Goal: Information Seeking & Learning: Get advice/opinions

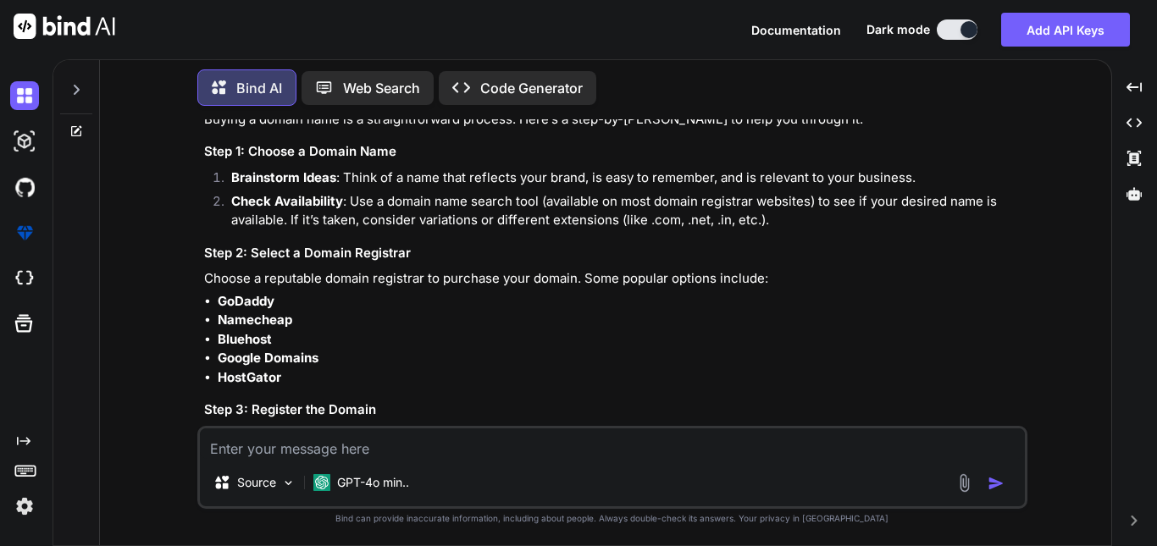
scroll to position [5374, 0]
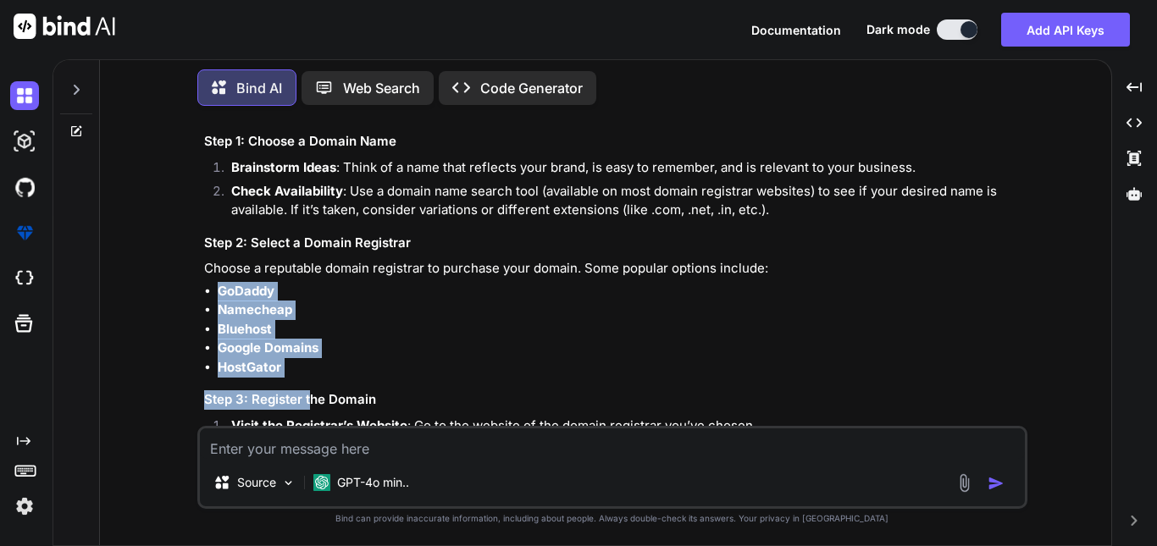
drag, startPoint x: 219, startPoint y: 296, endPoint x: 307, endPoint y: 385, distance: 126.4
click at [306, 372] on li "HostGator" at bounding box center [621, 367] width 806 height 19
drag, startPoint x: 286, startPoint y: 374, endPoint x: 209, endPoint y: 298, distance: 108.4
click at [209, 298] on ul "GoDaddy Namecheap Bluehost Google Domains HostGator" at bounding box center [614, 330] width 820 height 96
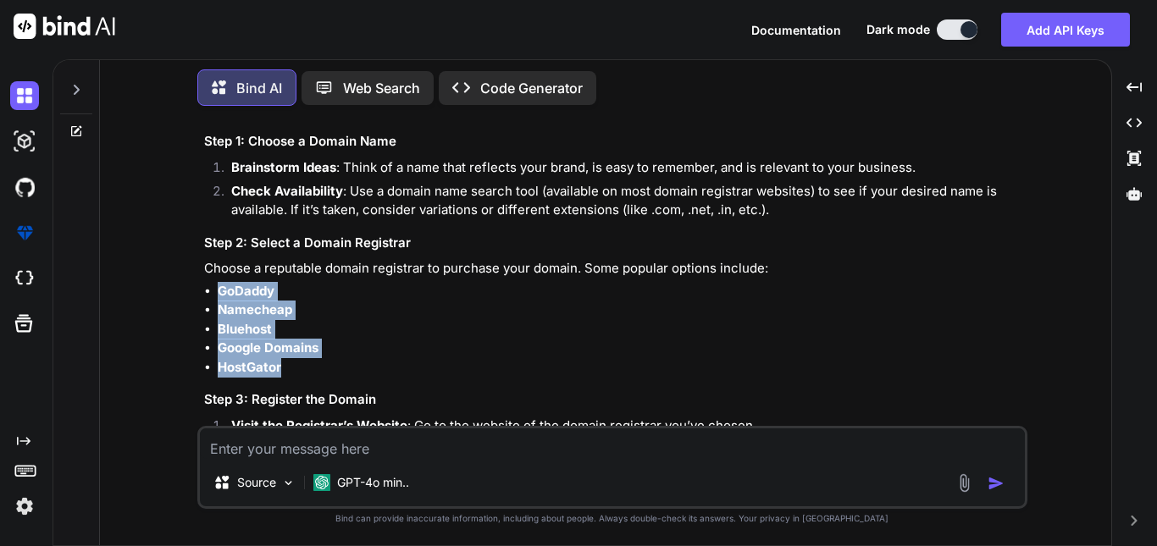
copy ul "GoDaddy Namecheap Bluehost Google Domains HostGator"
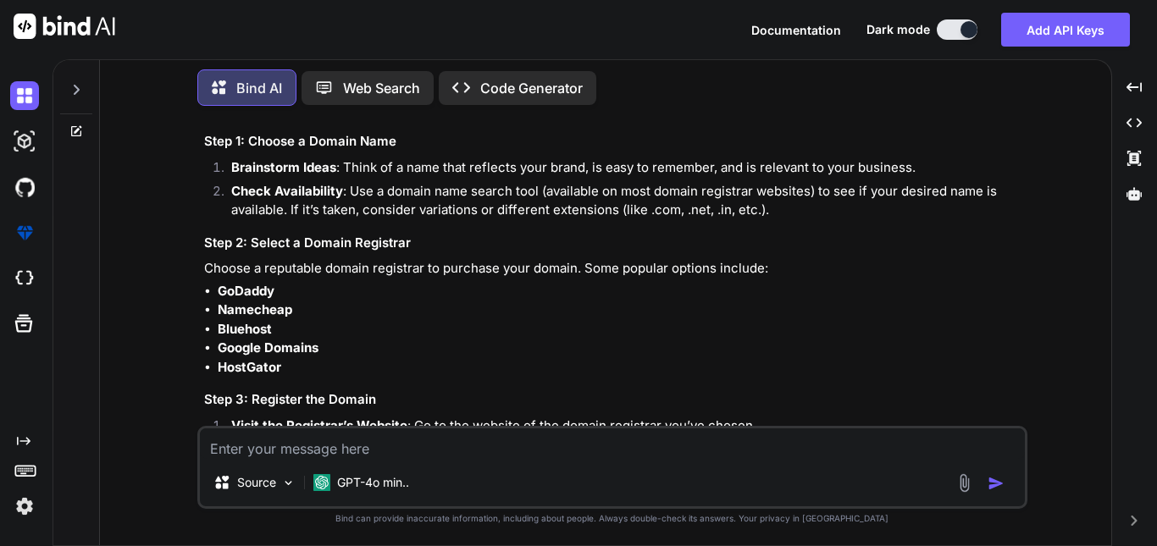
click at [335, 441] on textarea at bounding box center [612, 444] width 825 height 30
paste textarea "GoDaddy Namecheap Bluehost Google Domains HostGator"
type textarea "tell me more like this GoDaddy Namecheap Bluehost Google Domains HostGator"
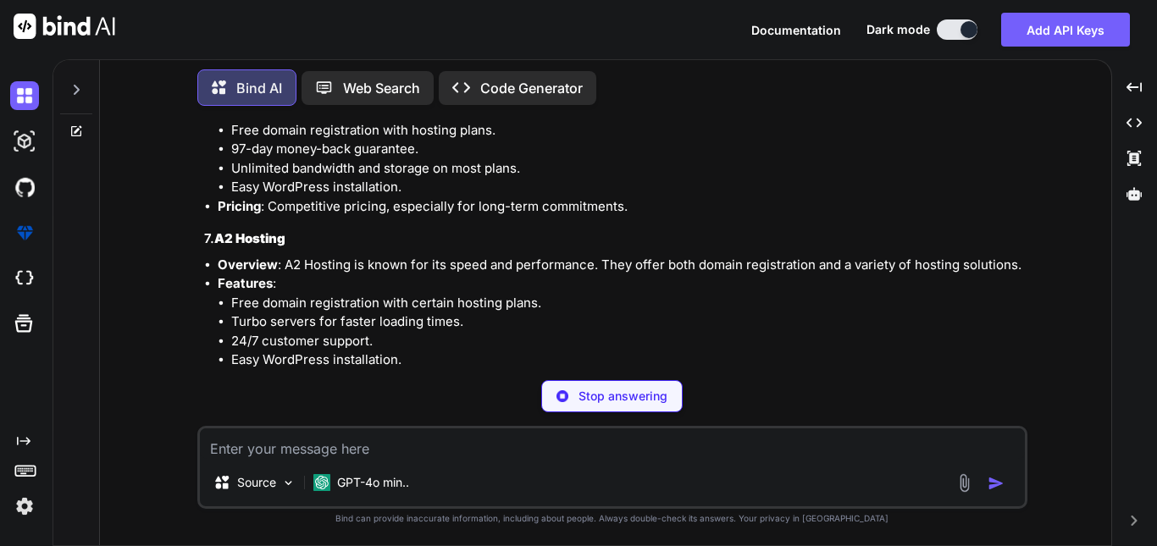
scroll to position [9029, 0]
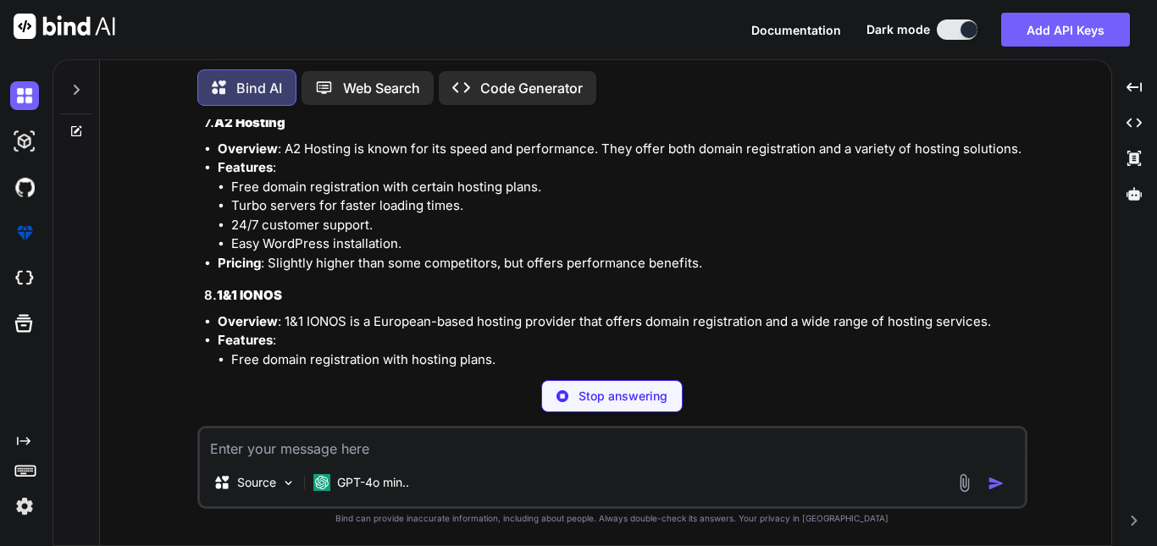
click at [250, 446] on textarea at bounding box center [612, 444] width 825 height 30
paste textarea "GoDaddy Namecheap Bluehost Google Domains HostGator"
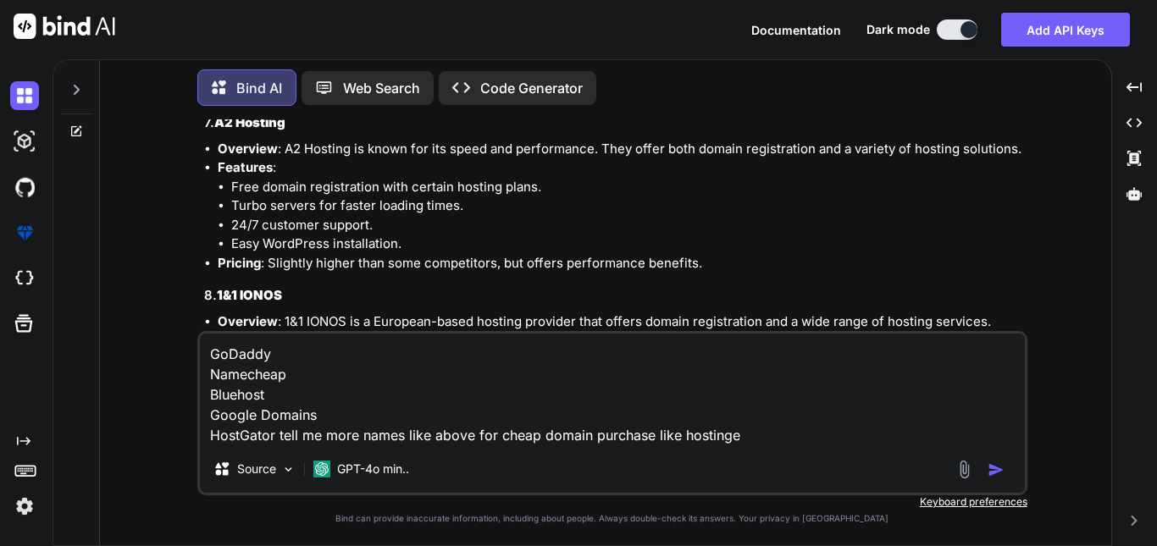
type textarea "GoDaddy Namecheap Bluehost Google Domains HostGator tell me more names like abo…"
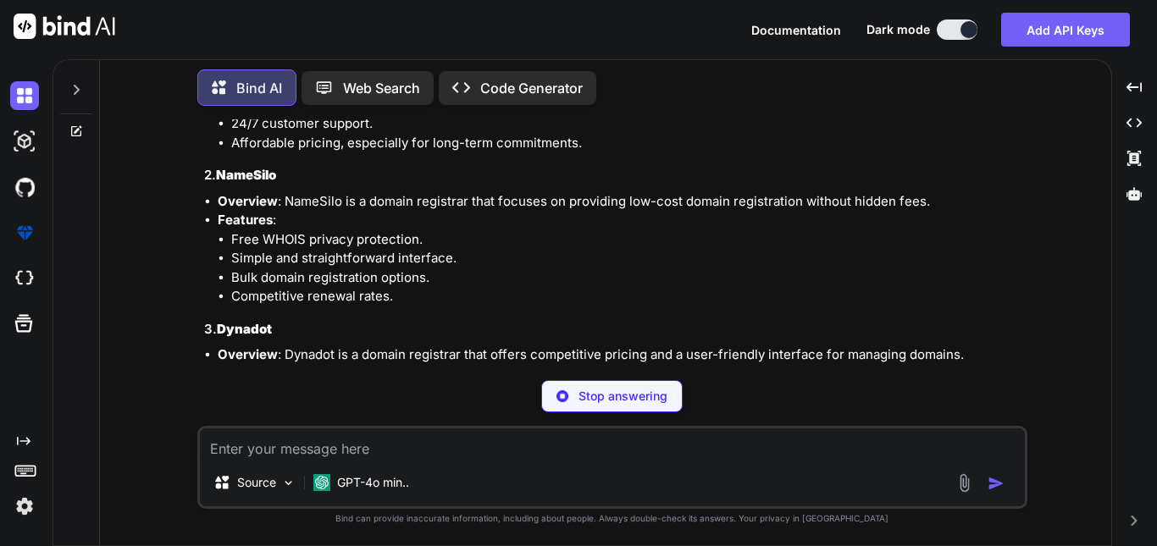
scroll to position [10176, 0]
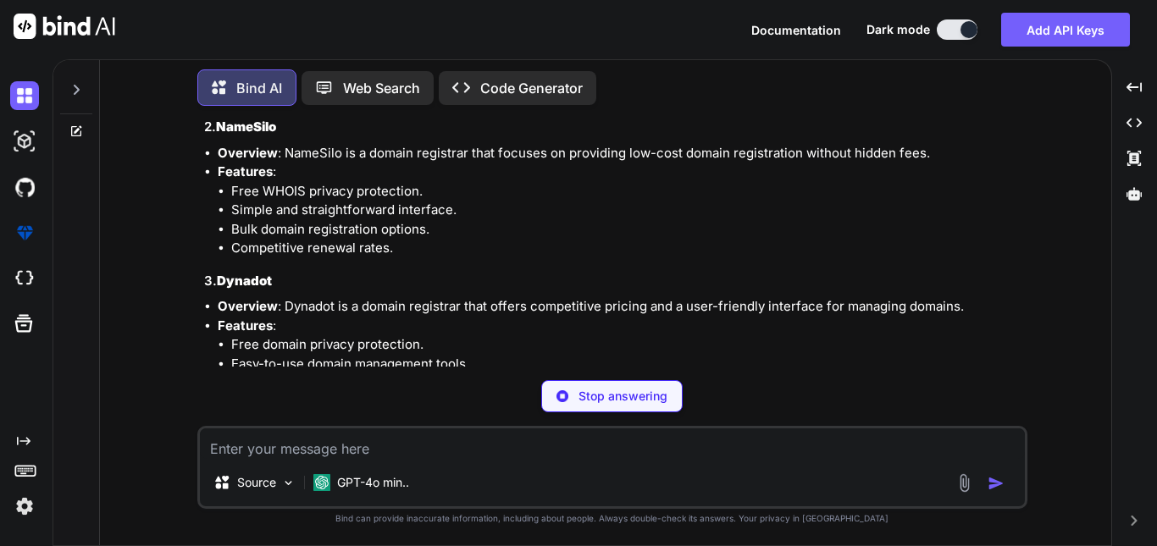
click at [331, 459] on div "Source GPT-4o min.." at bounding box center [612, 467] width 830 height 83
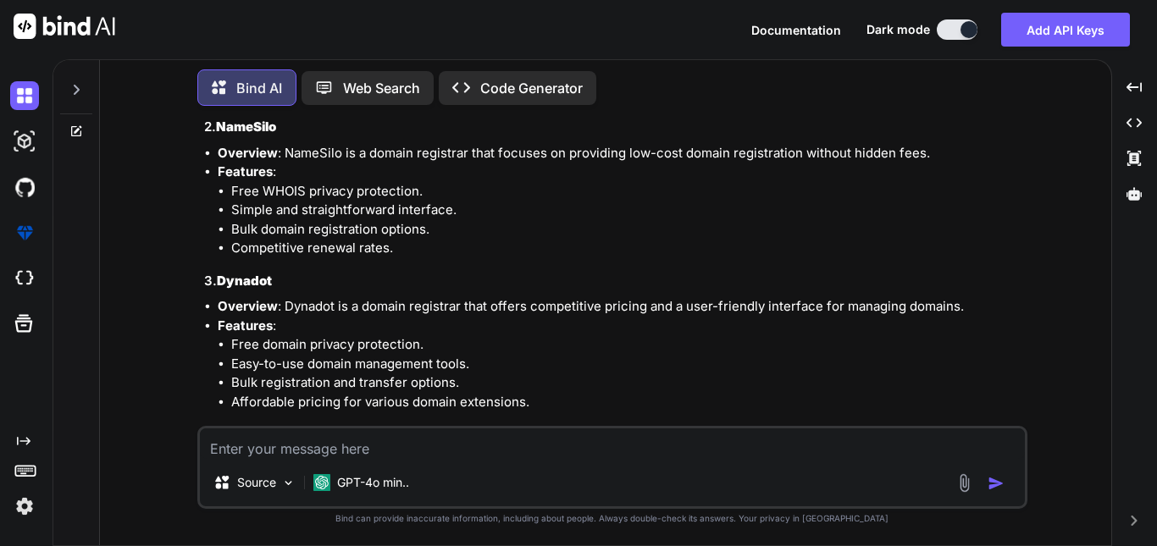
click at [245, 312] on strong "Overview" at bounding box center [248, 306] width 60 height 16
click at [299, 441] on textarea at bounding box center [612, 444] width 825 height 30
type textarea "I want only names not their overview"
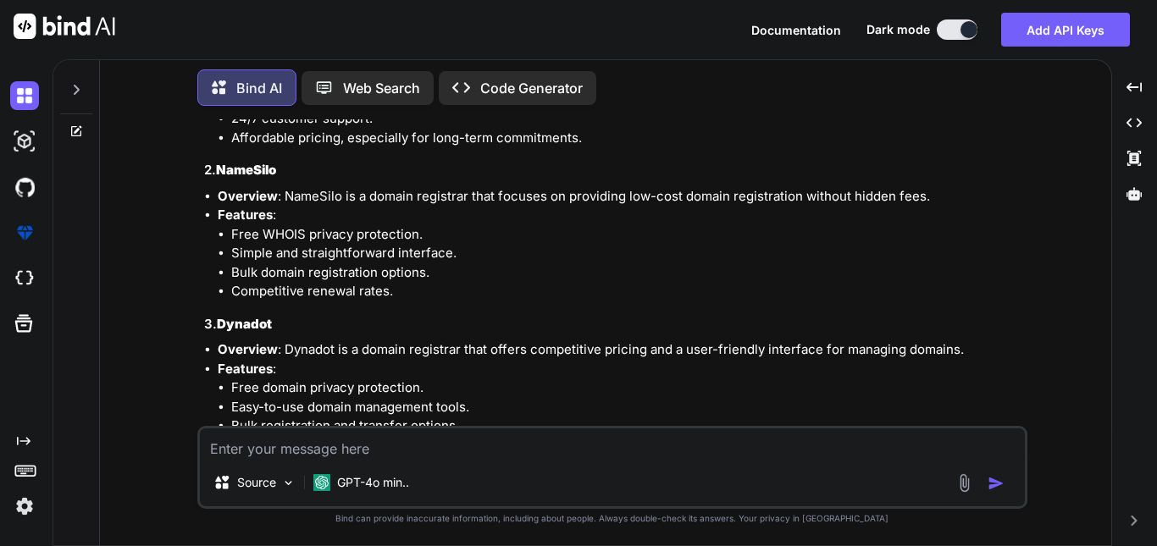
click at [256, 178] on strong "NameSilo" at bounding box center [246, 170] width 60 height 16
copy strong "NameSilo"
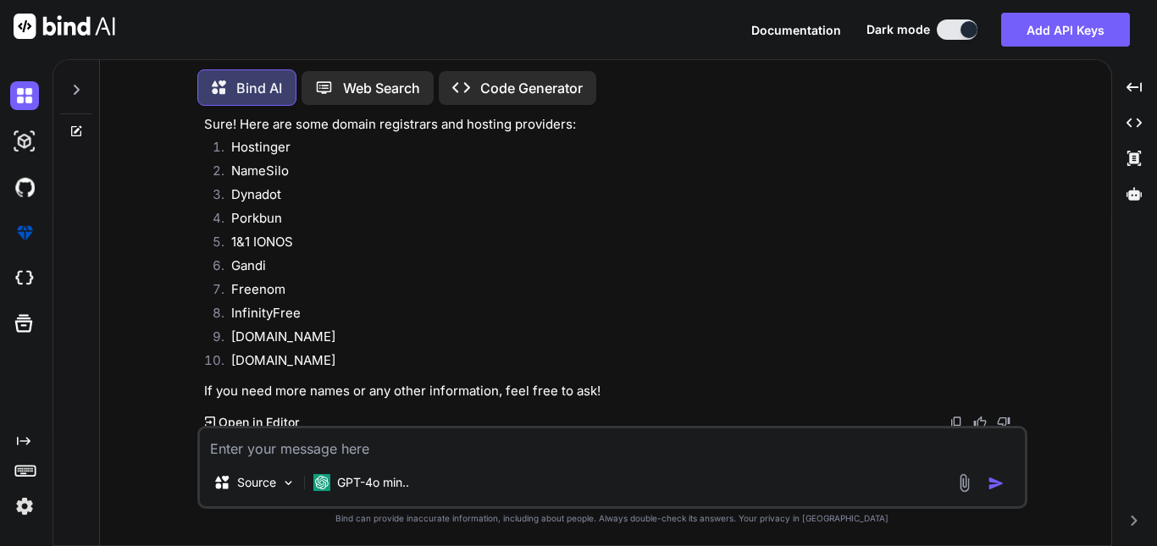
scroll to position [11826, 0]
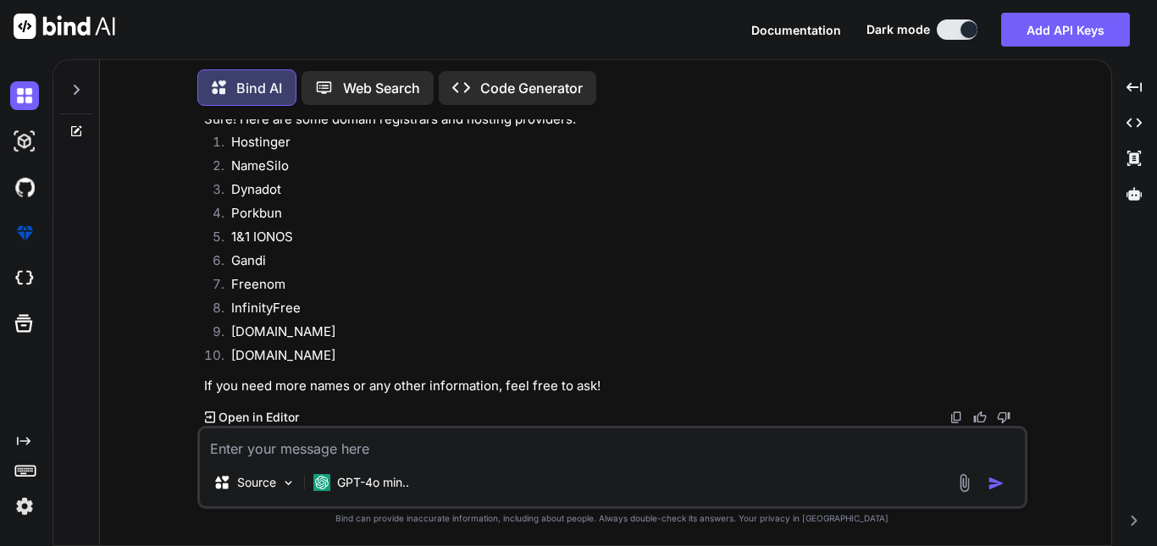
click at [572, 435] on textarea at bounding box center [612, 444] width 825 height 30
type textarea "tell me other things that i can do for vaishagri"
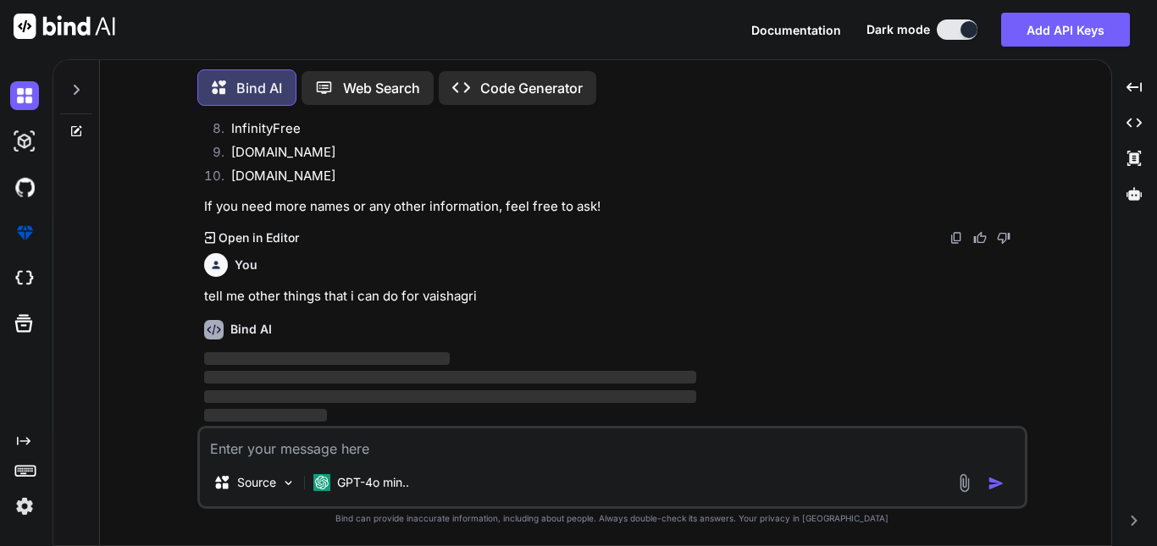
scroll to position [12005, 0]
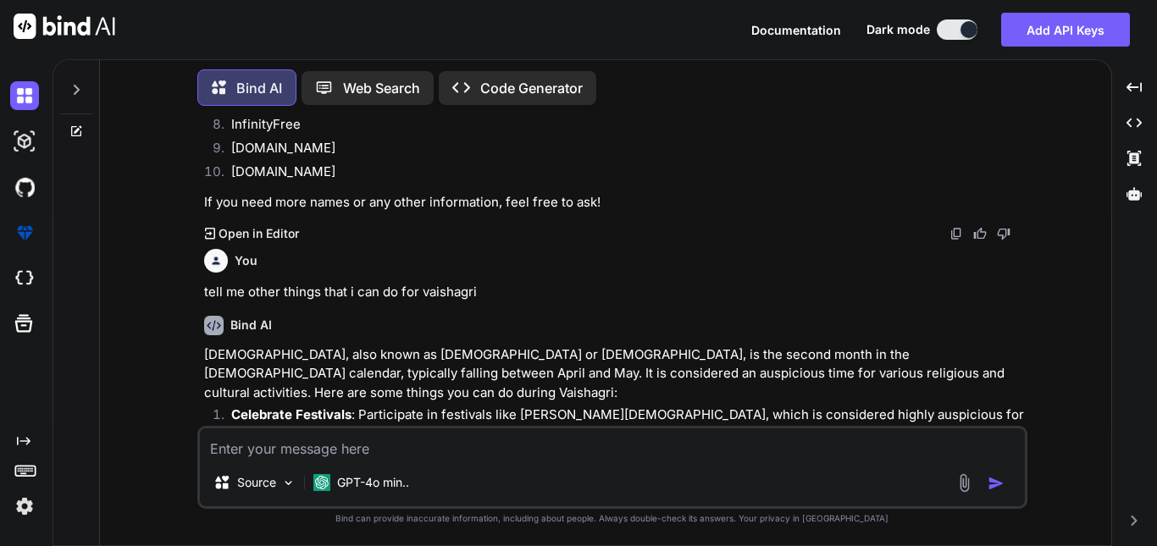
click at [209, 235] on icon "Created with Pixso." at bounding box center [210, 234] width 11 height 12
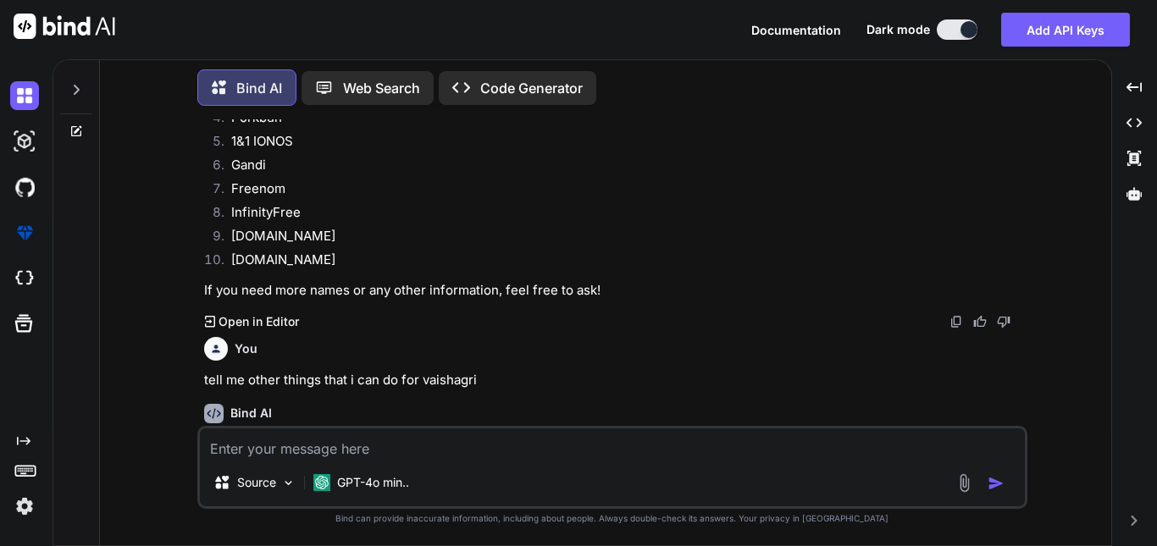
scroll to position [11945, 0]
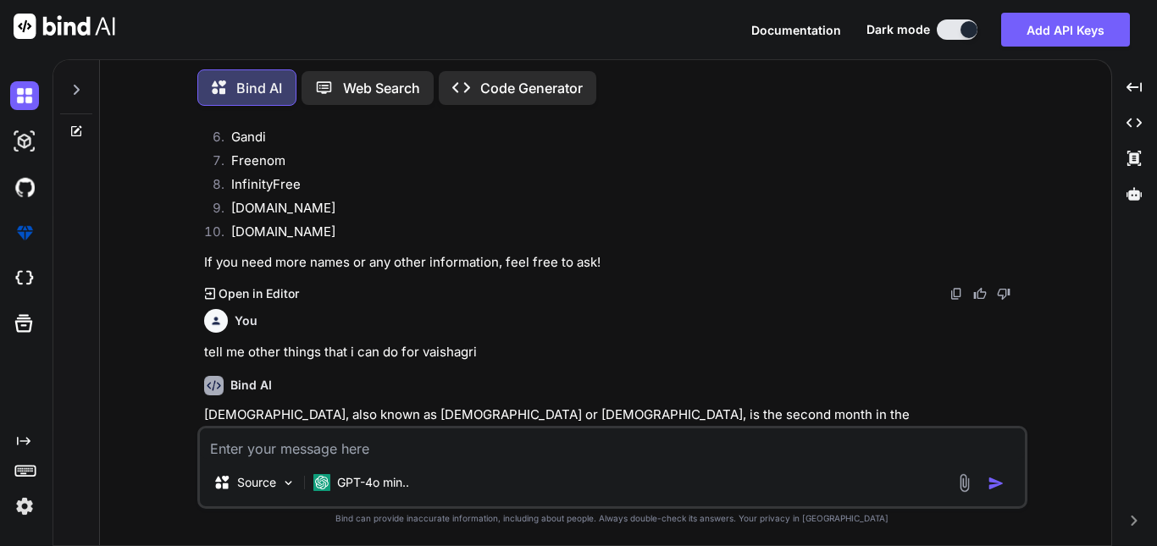
click at [213, 299] on icon "Created with Pixso." at bounding box center [210, 294] width 11 height 12
click at [205, 299] on icon "Created with Pixso." at bounding box center [210, 294] width 11 height 12
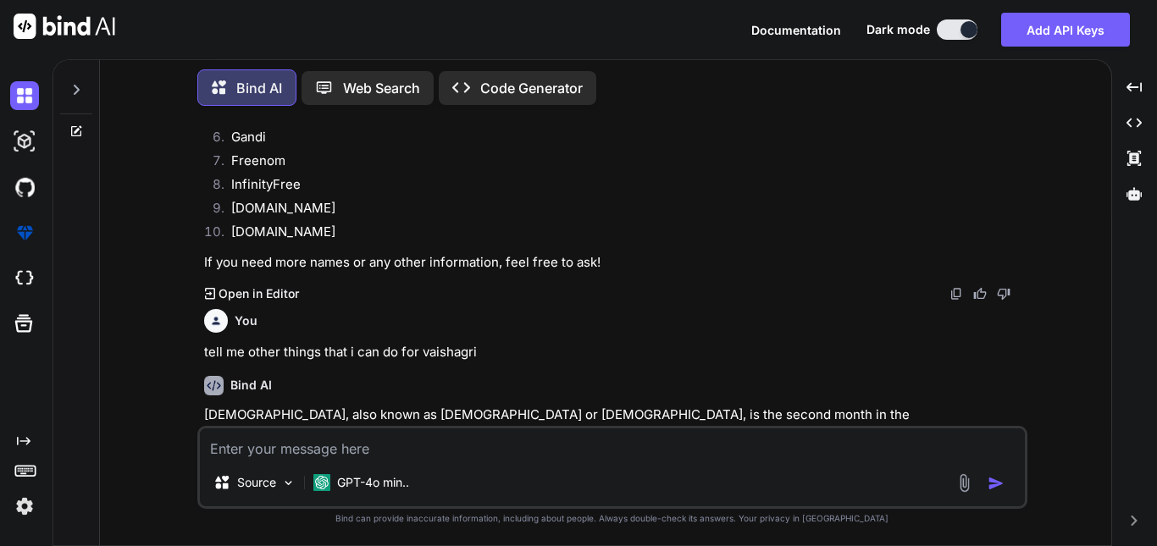
click at [382, 302] on div "Created with Pixso. Open in Editor" at bounding box center [614, 293] width 820 height 17
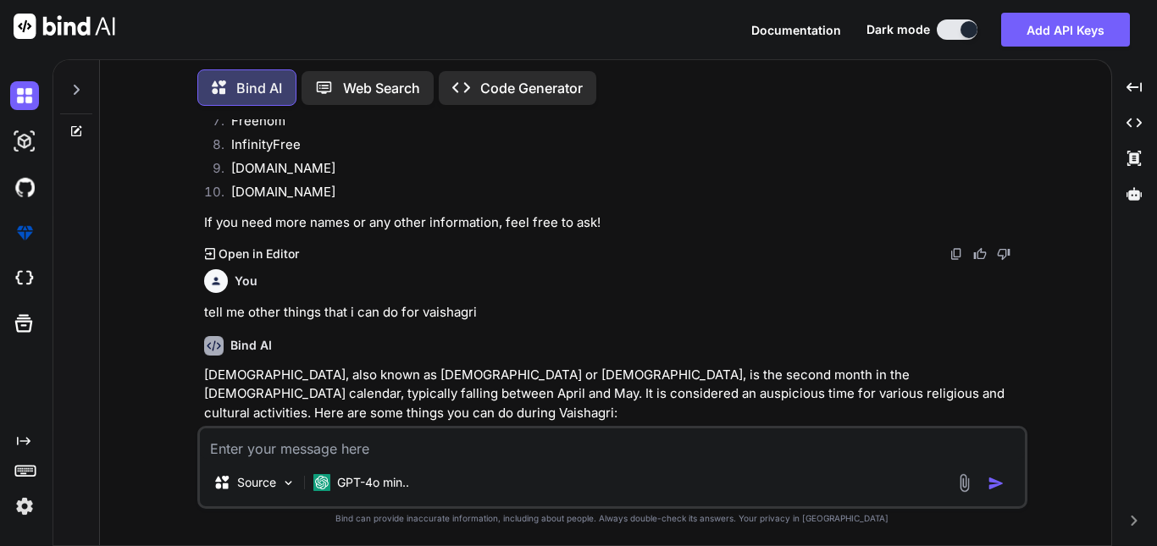
scroll to position [12002, 0]
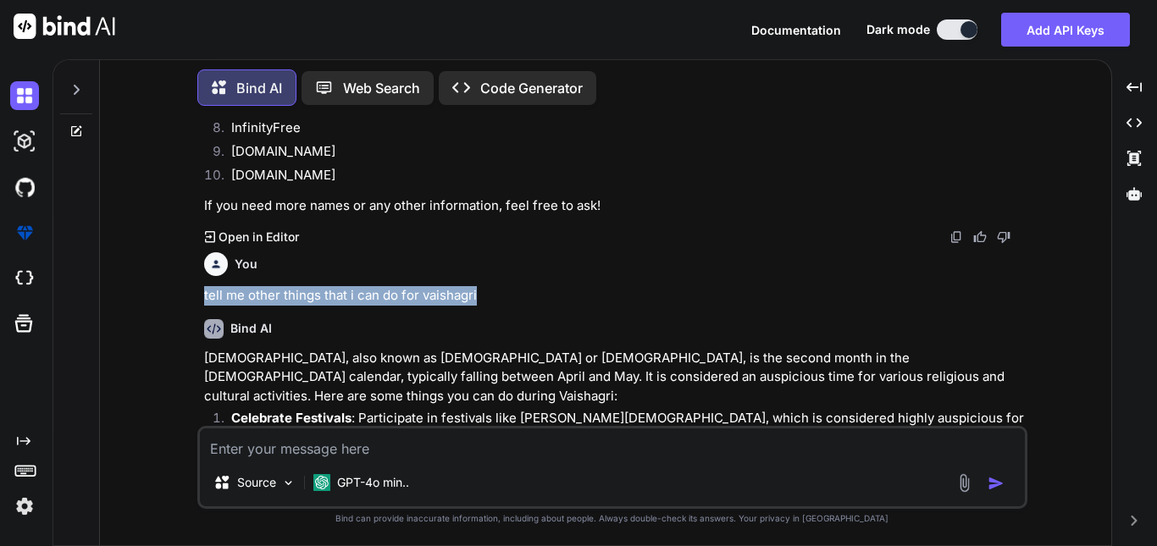
drag, startPoint x: 490, startPoint y: 302, endPoint x: 199, endPoint y: 302, distance: 290.5
click at [199, 302] on div "You okay and as [DATE] and janamastmi is around the corner can you provide me s…" at bounding box center [612, 332] width 830 height 426
copy p "tell me other things that i can do for vaishagri"
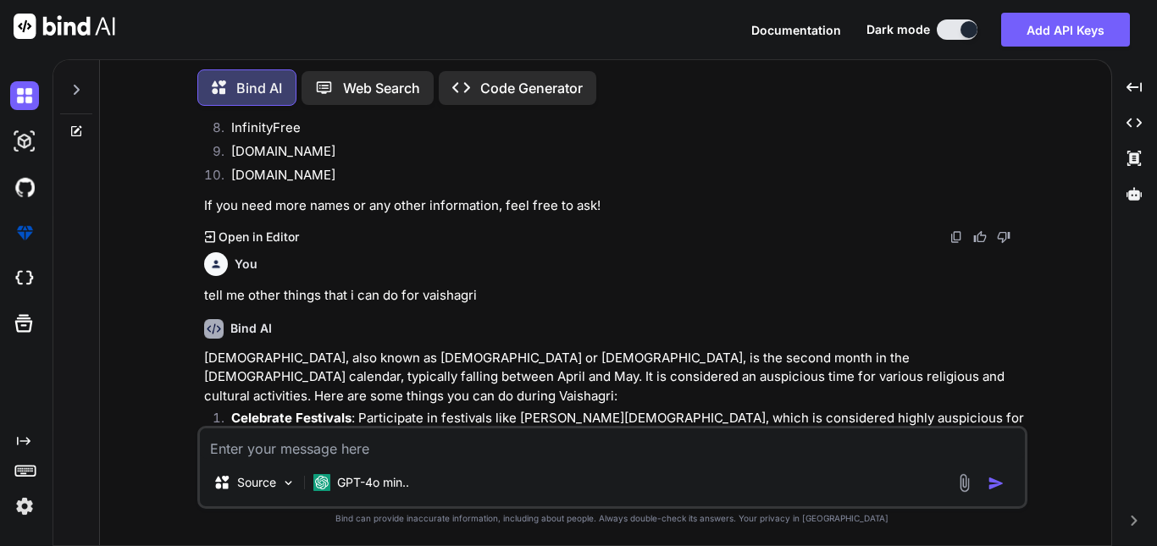
click at [322, 450] on textarea at bounding box center [612, 444] width 825 height 30
paste textarea "tell me other things that i can do for vaishagri"
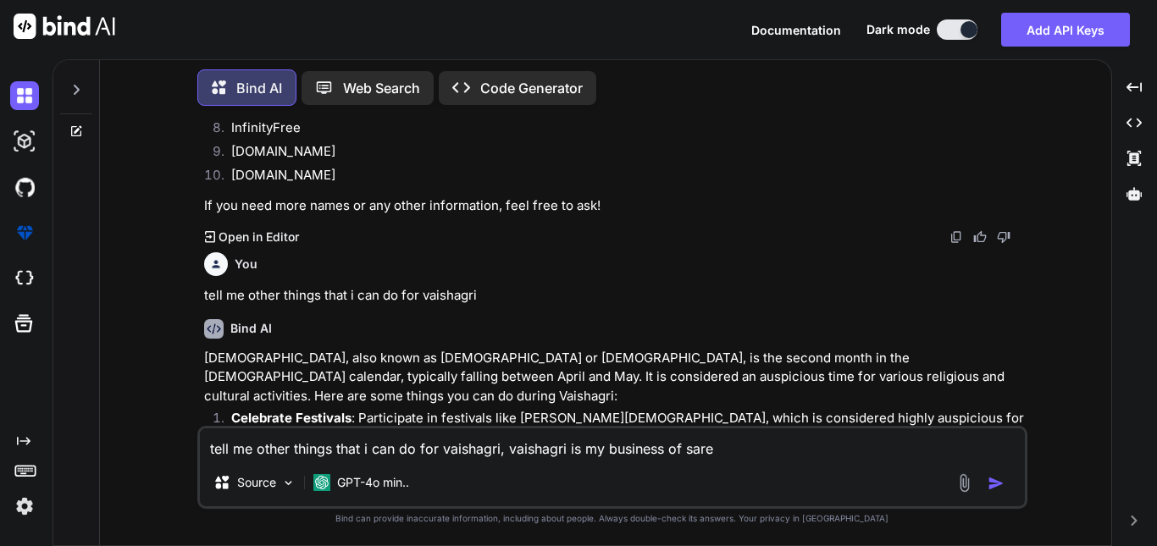
type textarea "tell me other things that i can do for vaishagri, vaishagri is my business of s…"
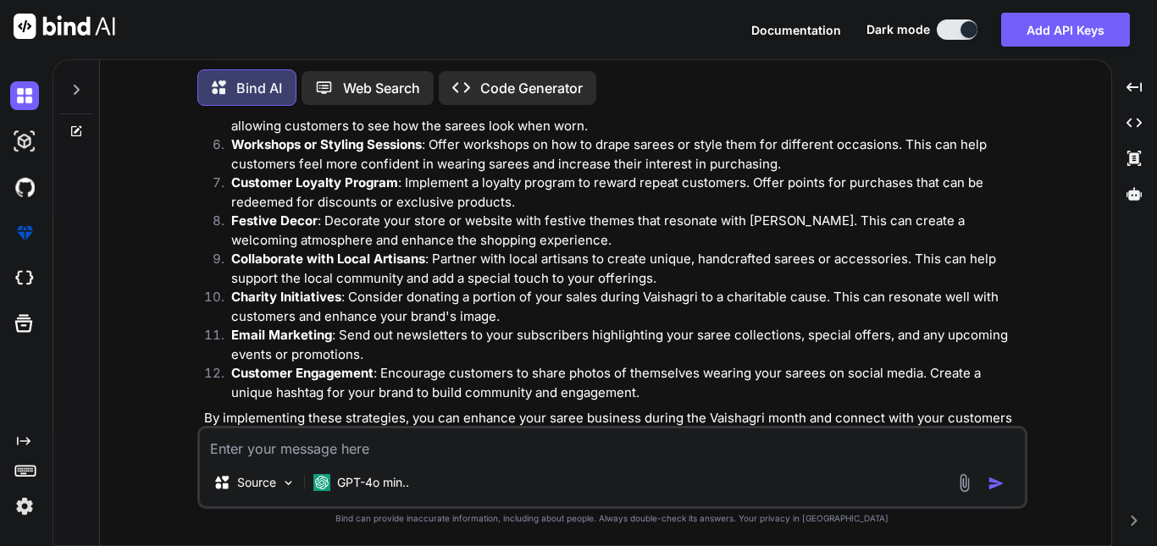
scroll to position [13018, 0]
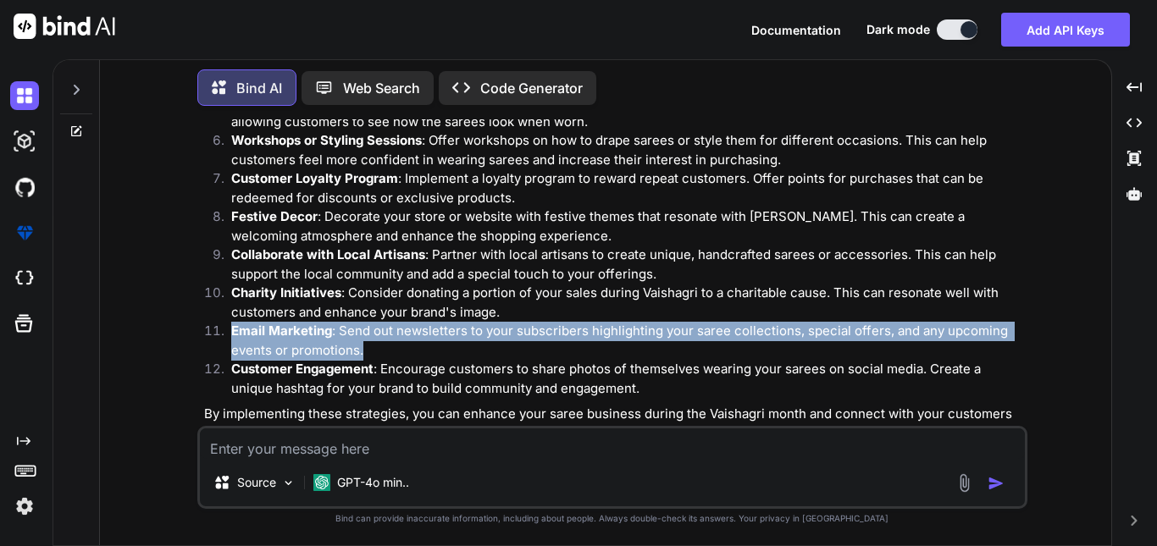
drag, startPoint x: 230, startPoint y: 284, endPoint x: 377, endPoint y: 308, distance: 149.4
click at [377, 322] on li "Email Marketing : Send out newsletters to your subscribers highlighting your sa…" at bounding box center [621, 341] width 806 height 38
copy p "Email Marketing : Send out newsletters to your subscribers highlighting your sa…"
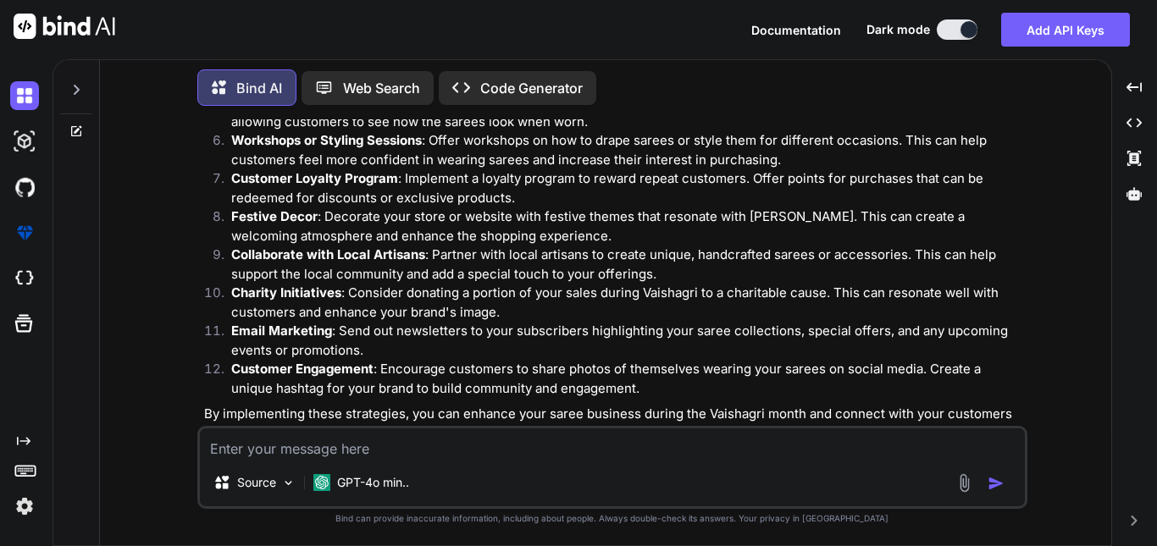
click at [382, 442] on textarea at bounding box center [612, 444] width 825 height 30
paste textarea "Email Marketing: Send out newsletters to your subscribers highlighting your sar…"
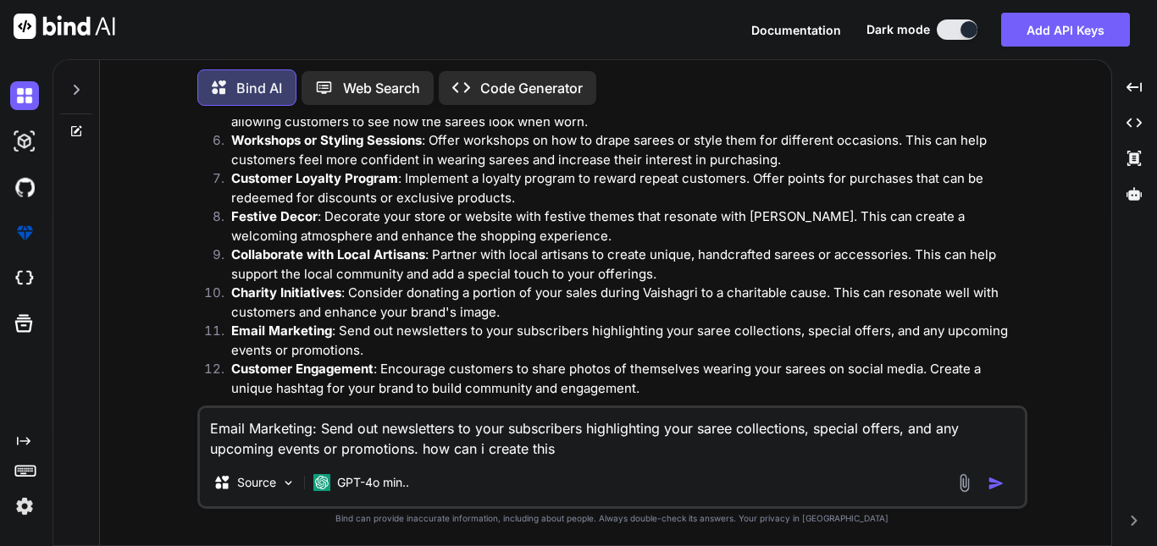
type textarea "Email Marketing: Send out newsletters to your subscribers highlighting your sar…"
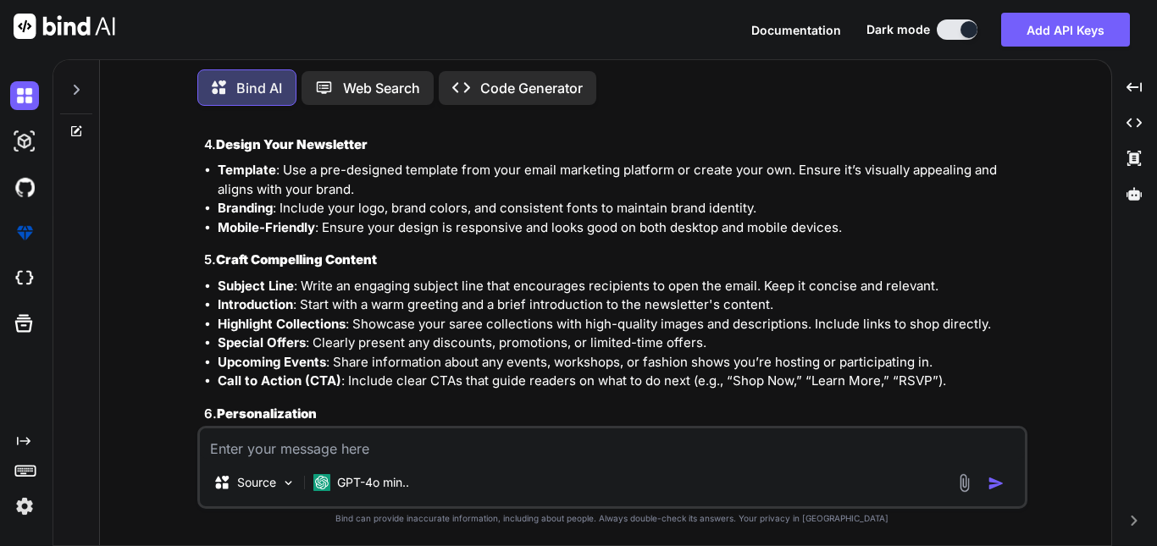
scroll to position [13781, 0]
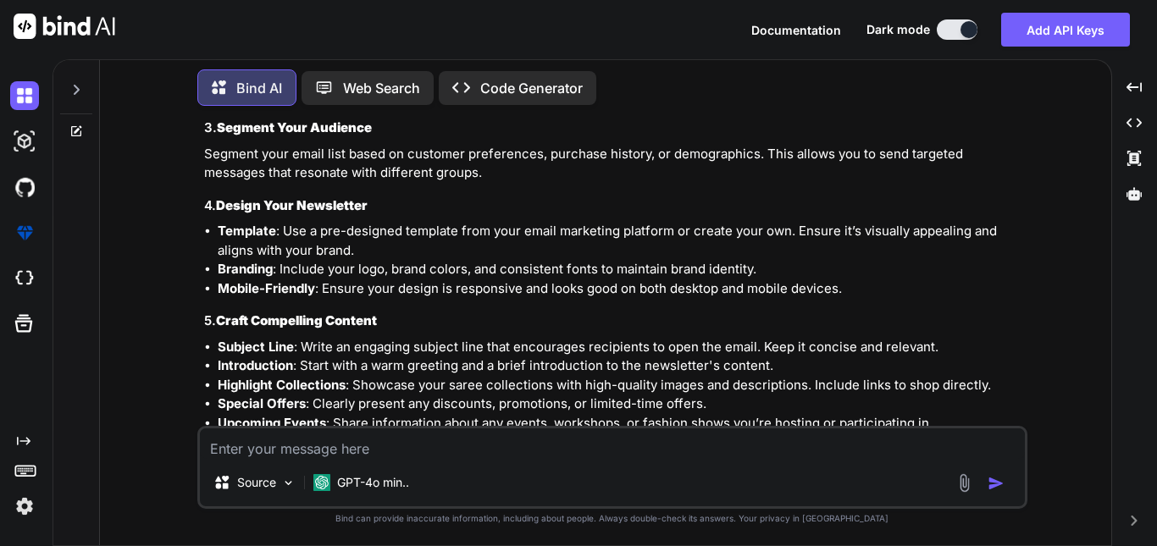
click at [301, 448] on textarea at bounding box center [612, 444] width 825 height 30
type textarea "Tell me free thing for email campaign"
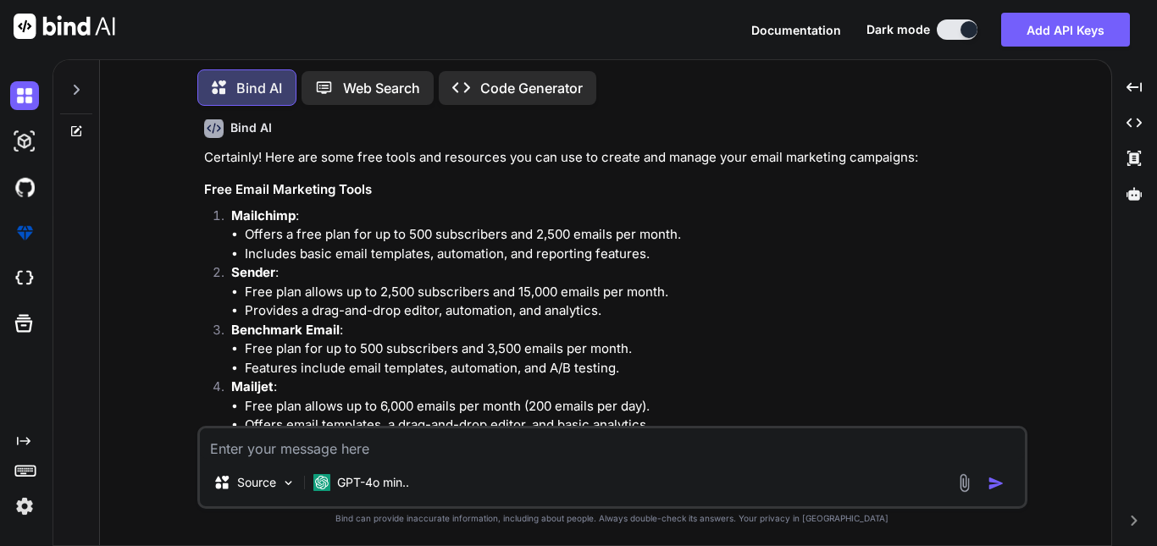
scroll to position [14793, 0]
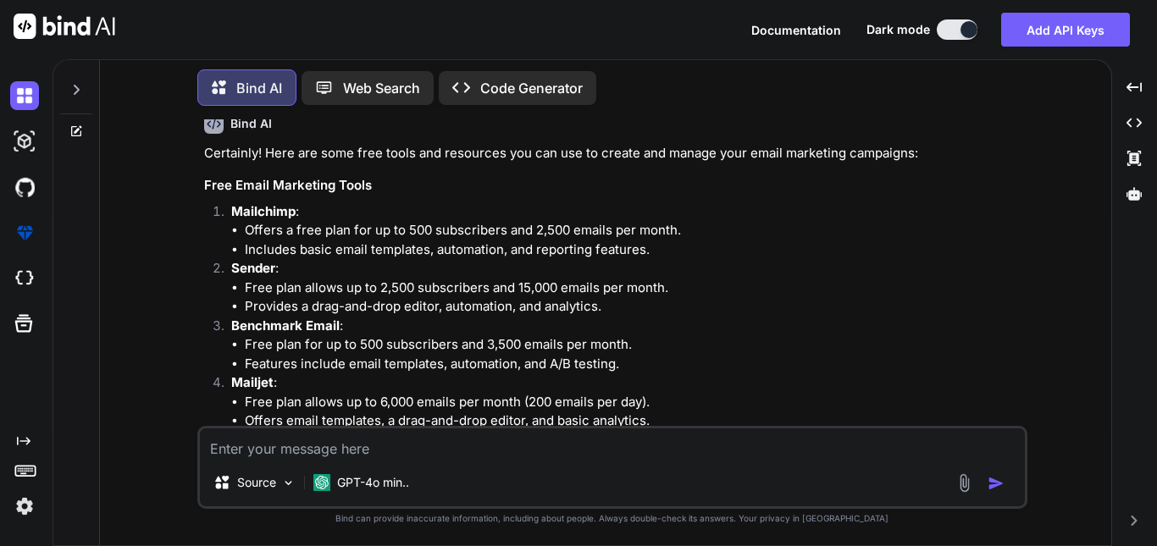
click at [263, 260] on strong "Sender" at bounding box center [253, 268] width 44 height 16
copy strong "Sender"
click at [395, 438] on textarea at bounding box center [612, 444] width 825 height 30
paste textarea "Business email Recommendation [EMAIL_ADDRESS][DOMAIN_NAME] Please use a busines…"
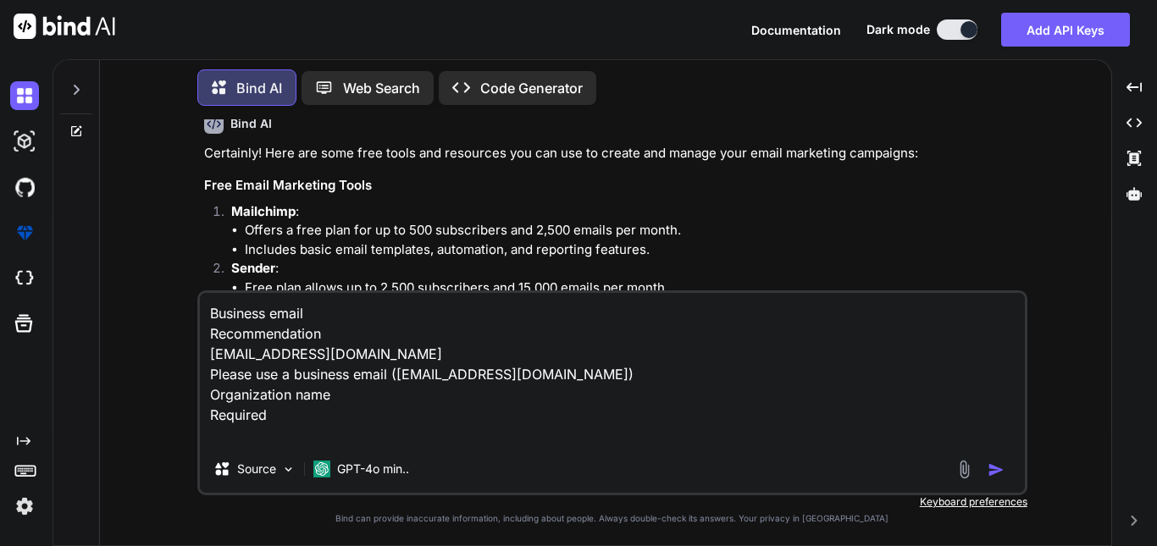
drag, startPoint x: 290, startPoint y: 414, endPoint x: 209, endPoint y: 402, distance: 81.3
click at [209, 402] on textarea "Business email Recommendation [EMAIL_ADDRESS][DOMAIN_NAME] Please use a busines…" at bounding box center [612, 369] width 825 height 152
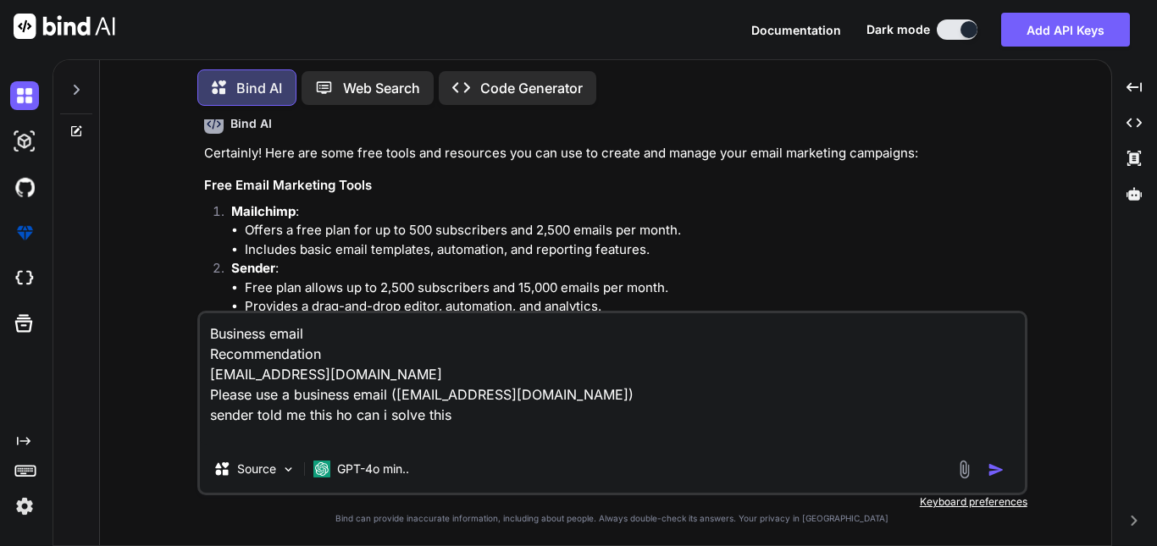
type textarea "Business email Recommendation [EMAIL_ADDRESS][DOMAIN_NAME] Please use a busines…"
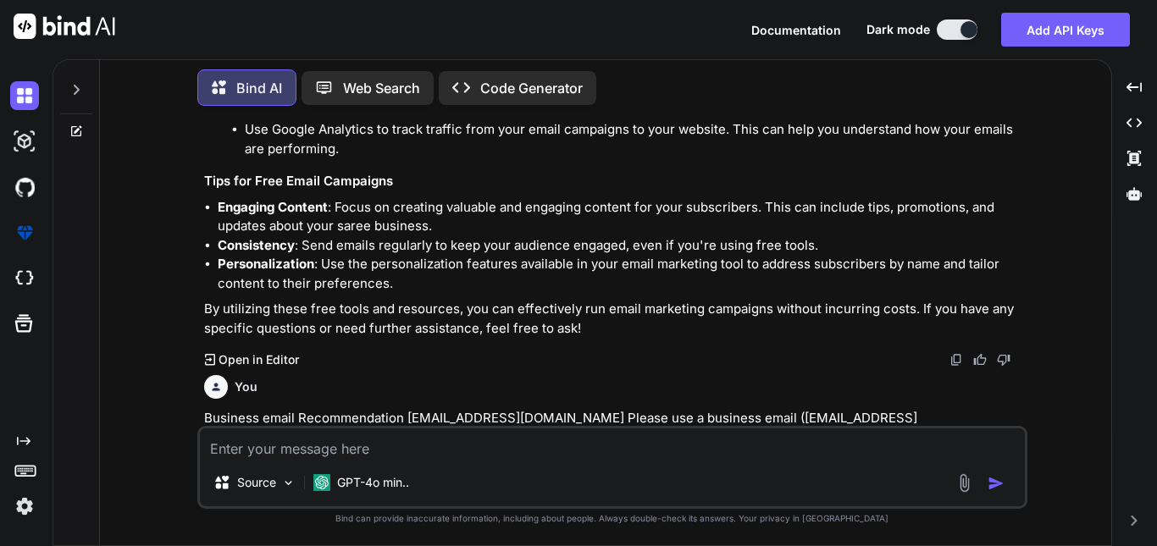
scroll to position [15474, 0]
